Goal: Information Seeking & Learning: Learn about a topic

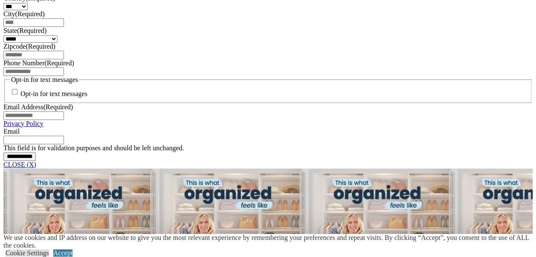
scroll to position [640, 0]
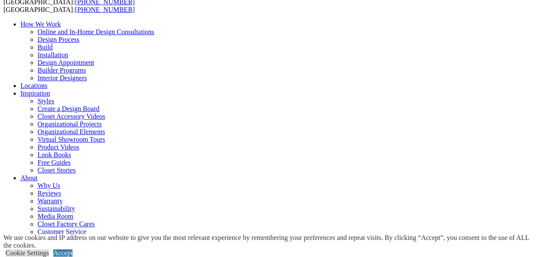
scroll to position [85, 0]
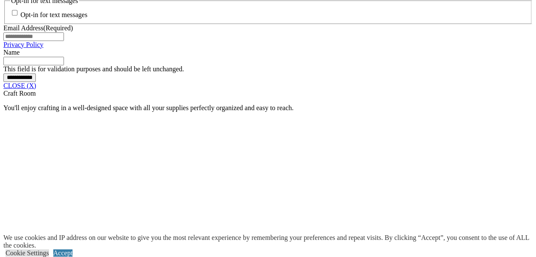
scroll to position [692, 0]
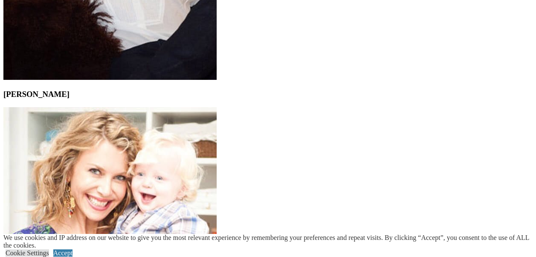
scroll to position [1408, 0]
